Goal: Task Accomplishment & Management: Use online tool/utility

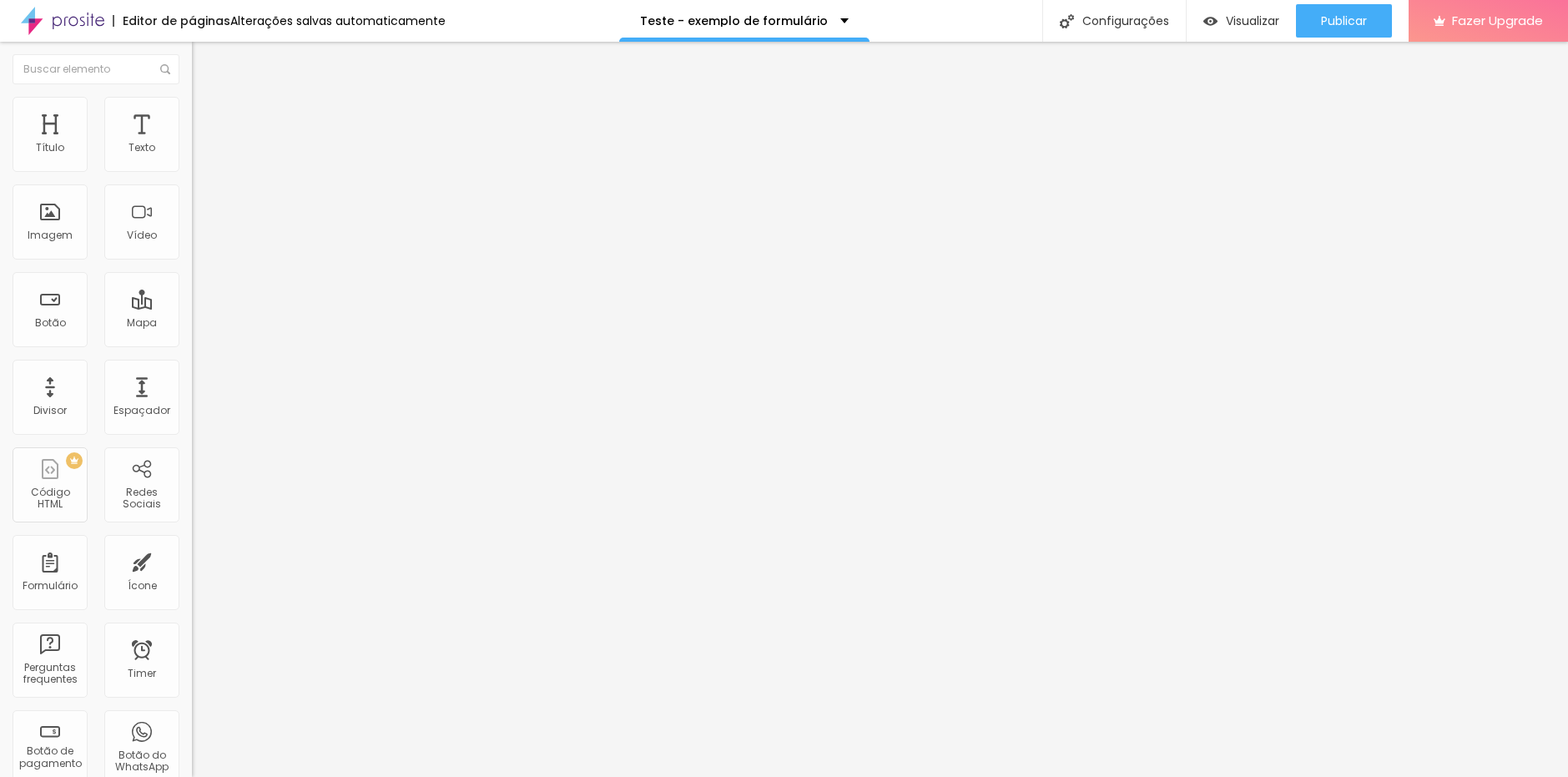
click at [192, 113] on li "Avançado" at bounding box center [288, 121] width 192 height 16
click at [192, 97] on li "Conteúdo" at bounding box center [288, 89] width 192 height 16
click at [192, 168] on img at bounding box center [196, 173] width 10 height 10
drag, startPoint x: 765, startPoint y: 550, endPoint x: 713, endPoint y: 447, distance: 115.4
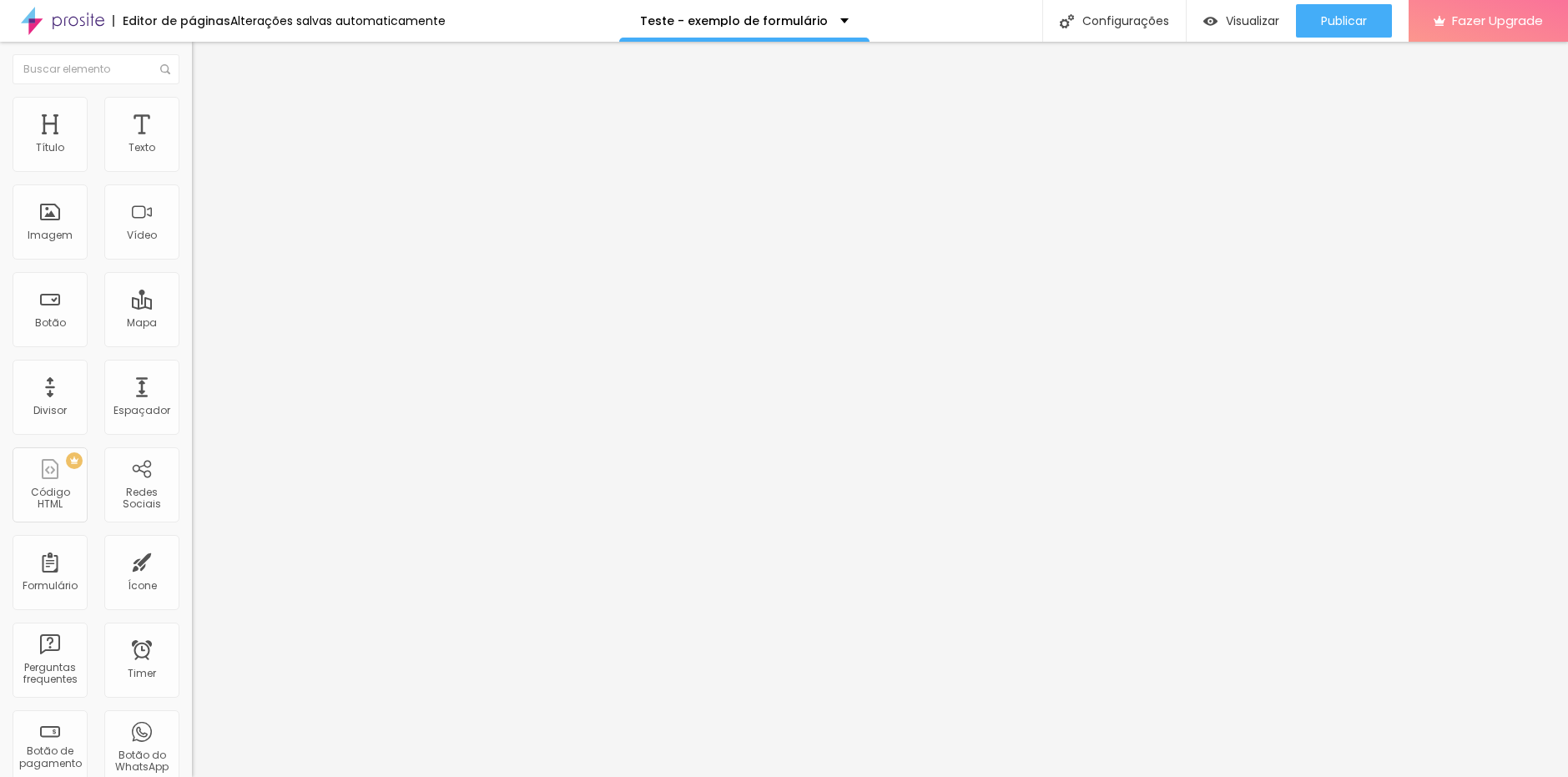
drag, startPoint x: 676, startPoint y: 580, endPoint x: 394, endPoint y: 582, distance: 282.0
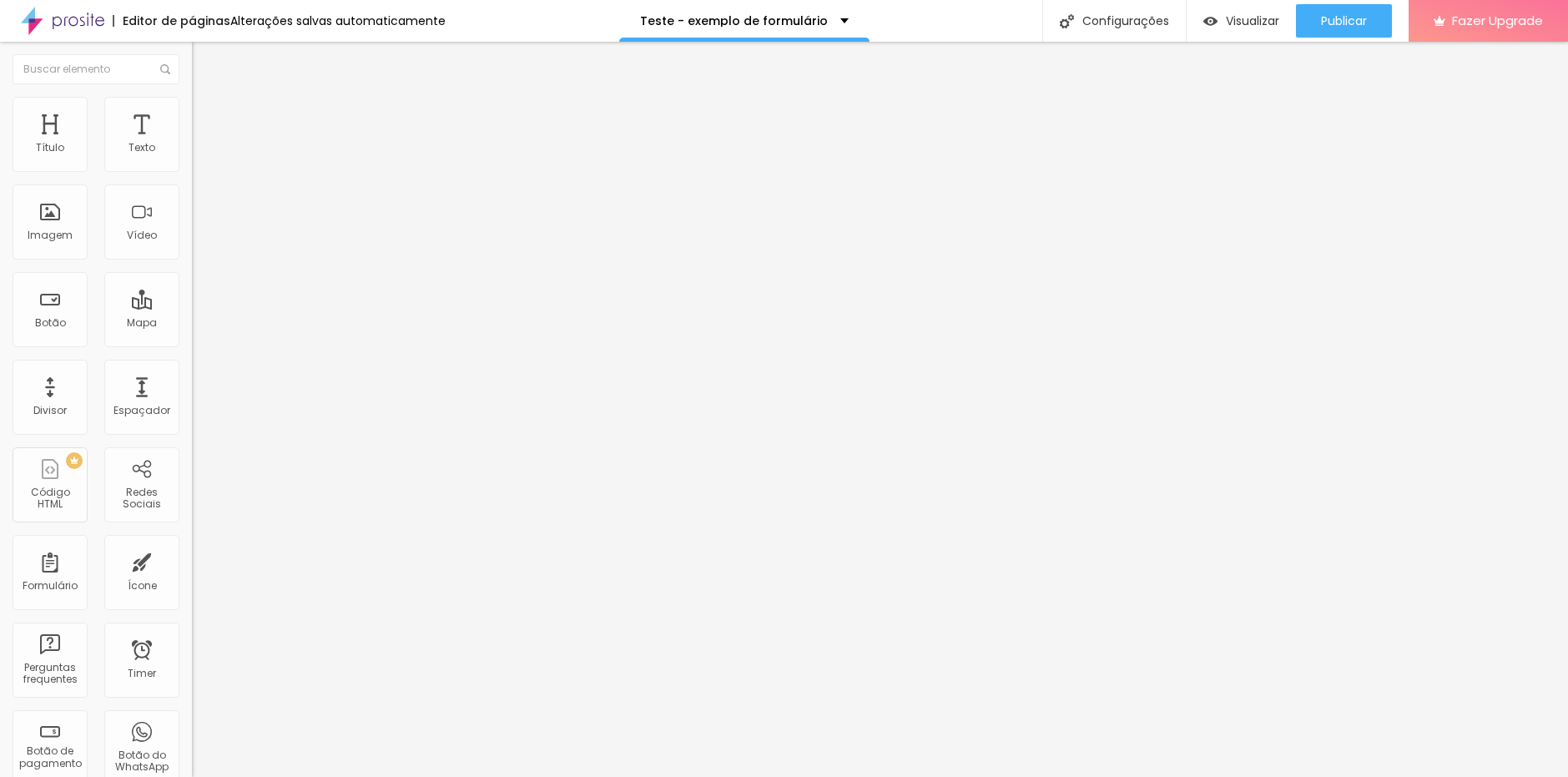
type input "Como nos conheceu"
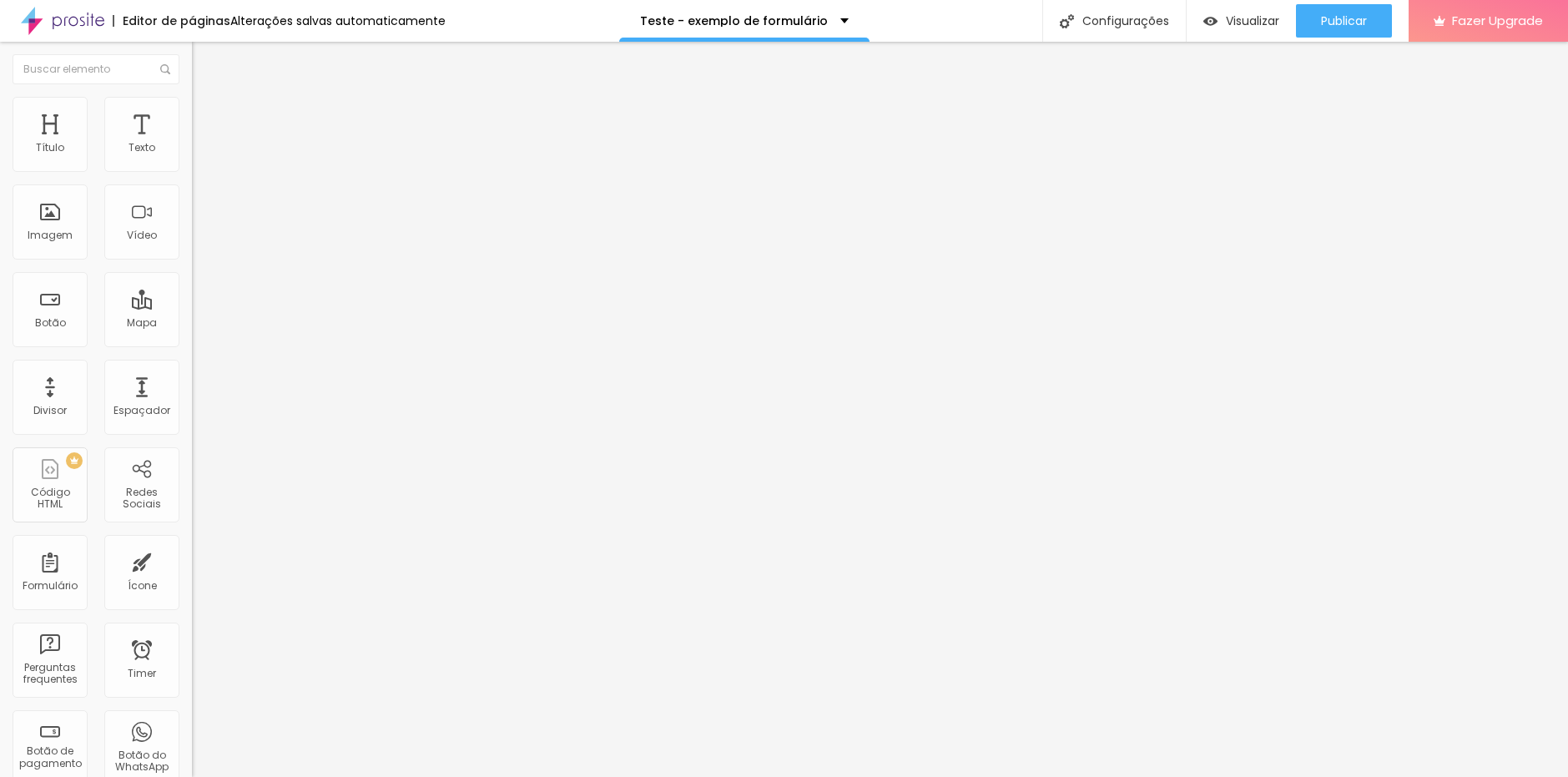
type input "O"
type input "Redes Sociais"
drag, startPoint x: 632, startPoint y: 526, endPoint x: 556, endPoint y: 540, distance: 77.3
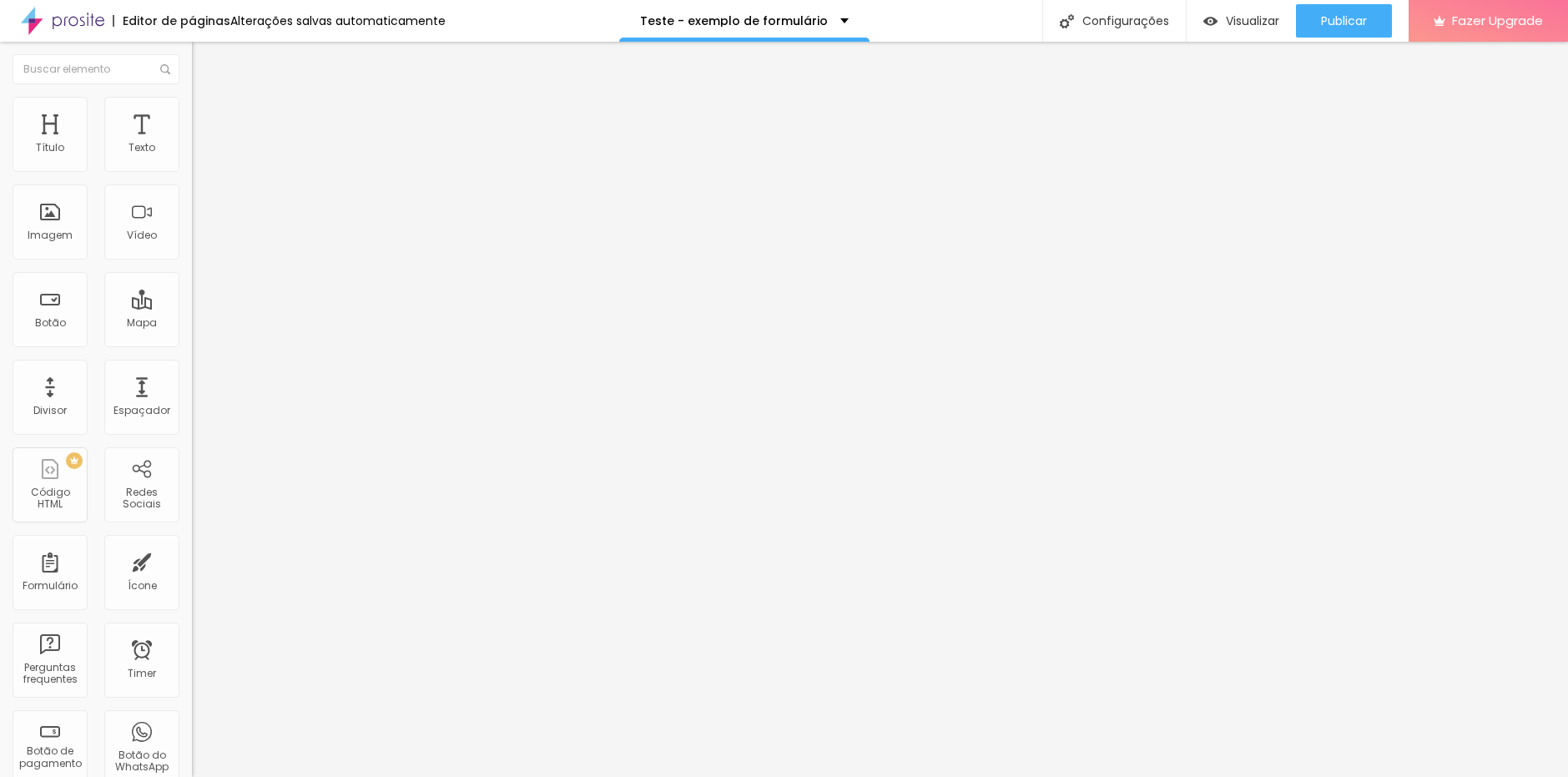
type input "Recomendação"
drag, startPoint x: 619, startPoint y: 566, endPoint x: 558, endPoint y: 579, distance: 62.4
type input "Site"
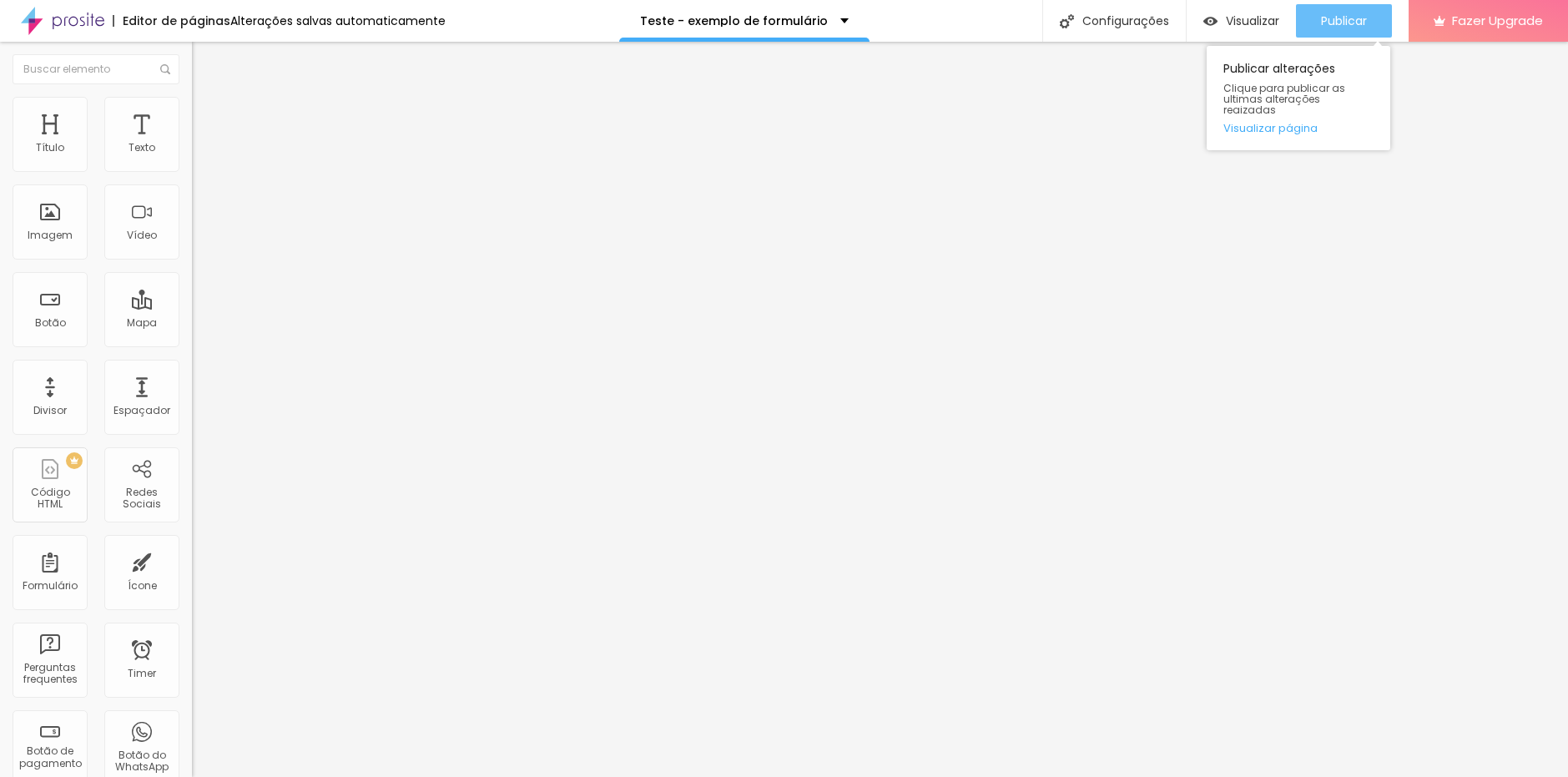
click at [1311, 12] on button "Publicar" at bounding box center [1344, 21] width 96 height 33
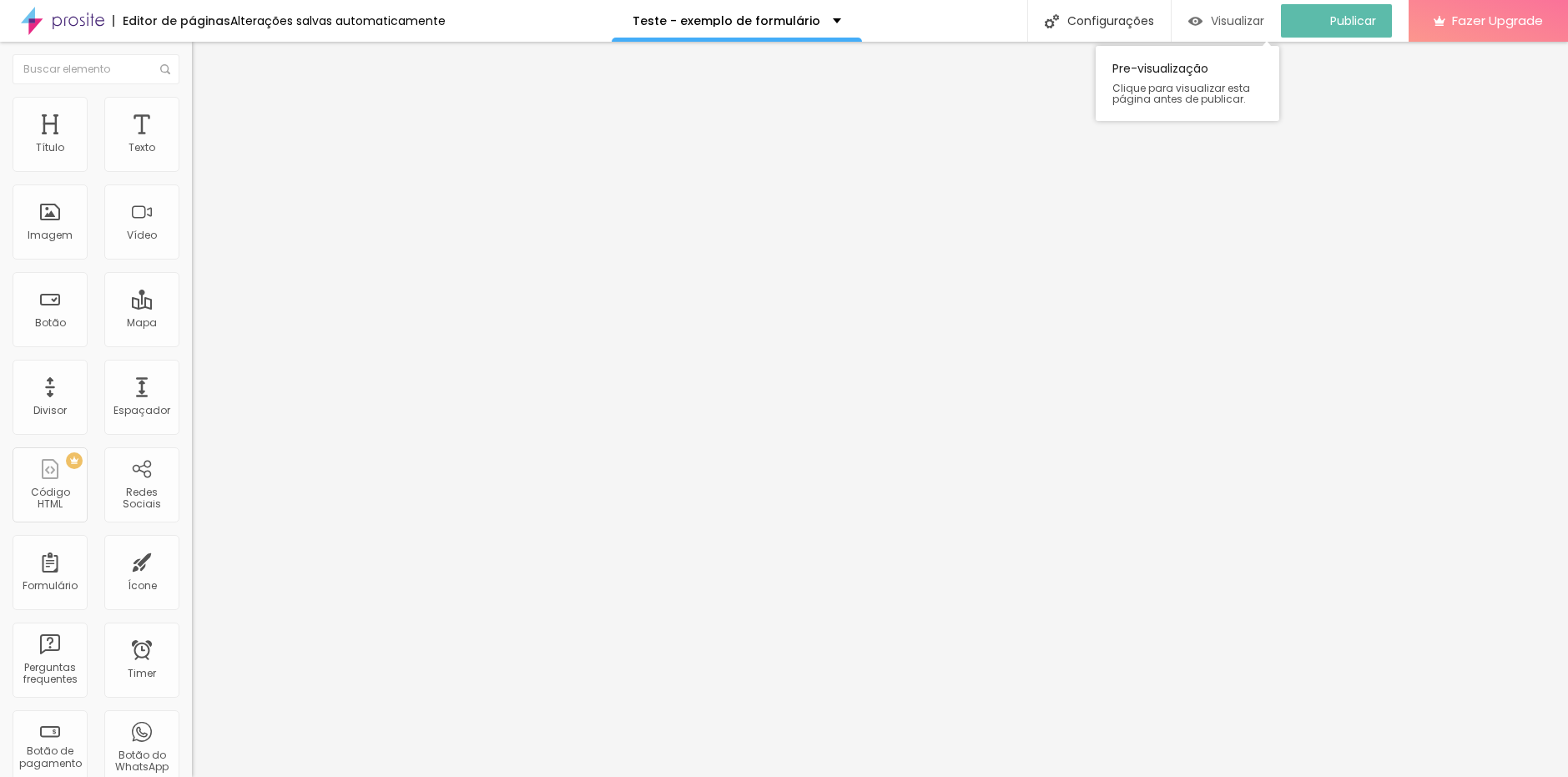
click at [1247, 24] on span "Visualizar" at bounding box center [1237, 21] width 53 height 14
